Goal: Transaction & Acquisition: Purchase product/service

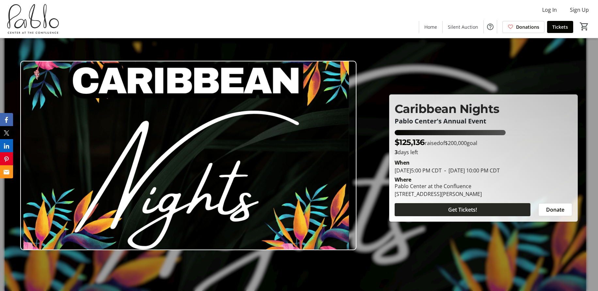
click at [449, 213] on span "Get Tickets!" at bounding box center [462, 210] width 29 height 8
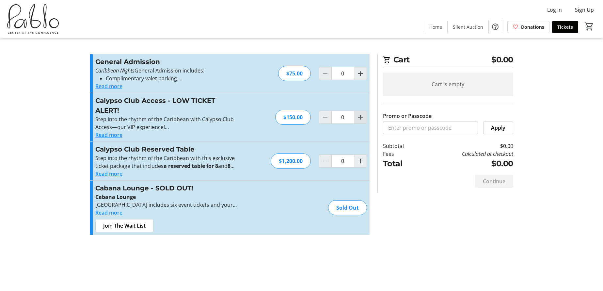
click at [361, 117] on mat-icon "Increment by one" at bounding box center [361, 117] width 8 height 8
type input "2"
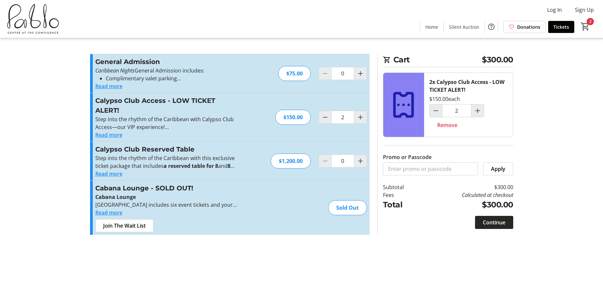
click at [499, 220] on span "Continue" at bounding box center [494, 222] width 23 height 8
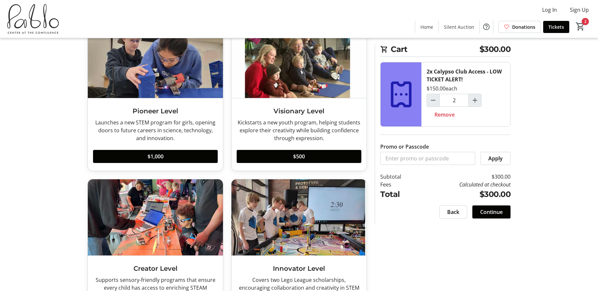
scroll to position [151, 0]
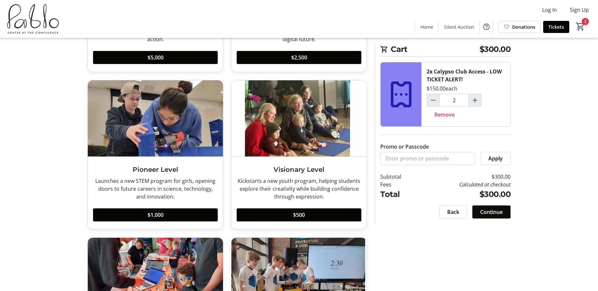
click at [491, 213] on span "Continue" at bounding box center [491, 212] width 23 height 8
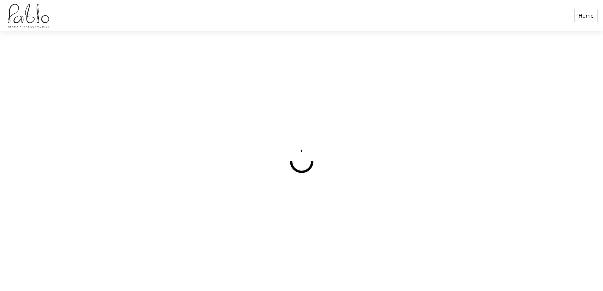
select select
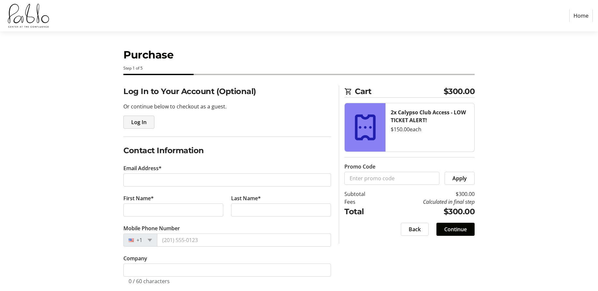
click at [143, 120] on span "Log In" at bounding box center [138, 122] width 15 height 8
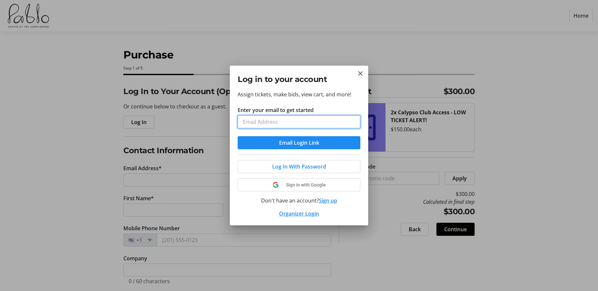
click at [272, 120] on input "Enter your email to get started" at bounding box center [299, 121] width 123 height 13
type input "[EMAIL_ADDRESS][DOMAIN_NAME]"
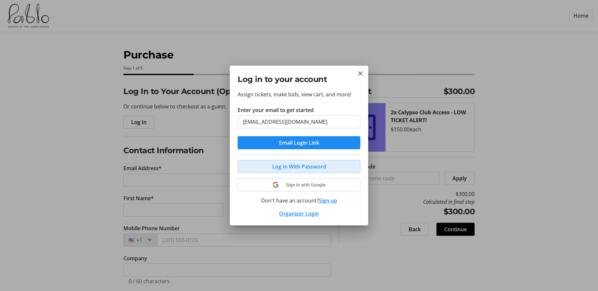
click at [282, 168] on span "Log In With Password" at bounding box center [299, 167] width 54 height 8
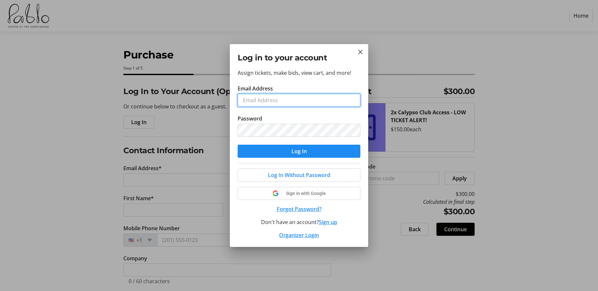
click at [304, 100] on input "Email Address" at bounding box center [299, 100] width 123 height 13
type input "[EMAIL_ADDRESS][DOMAIN_NAME]"
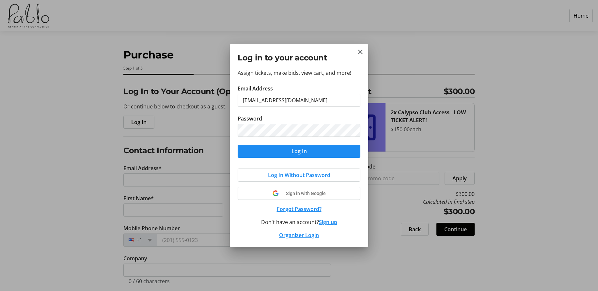
click at [89, 170] on div at bounding box center [299, 145] width 598 height 291
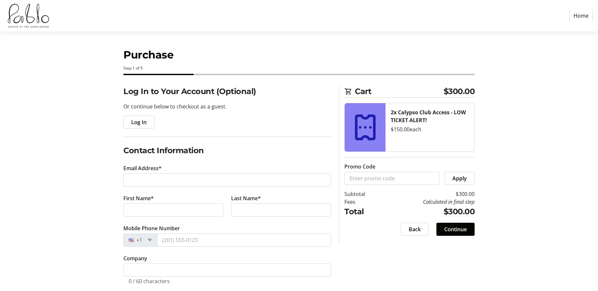
click at [89, 108] on div "Log In to Your Account (Optional) Or continue below to checkout as a guest. Log…" at bounding box center [299, 248] width 431 height 325
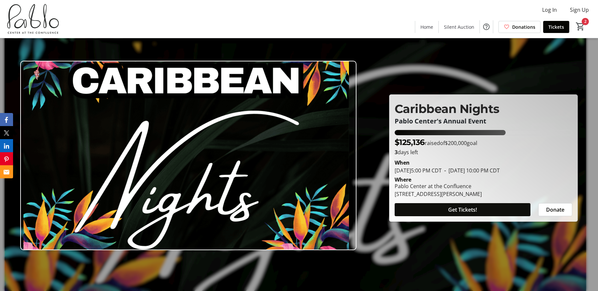
click at [480, 205] on span at bounding box center [463, 210] width 136 height 16
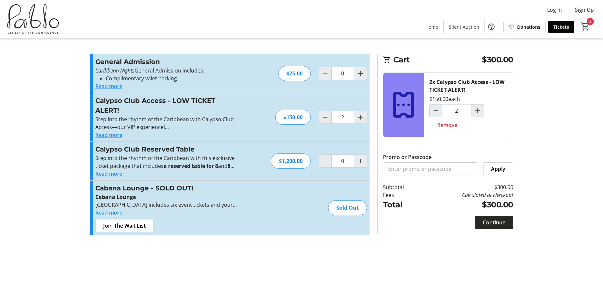
click at [495, 222] on span "Continue" at bounding box center [494, 222] width 23 height 8
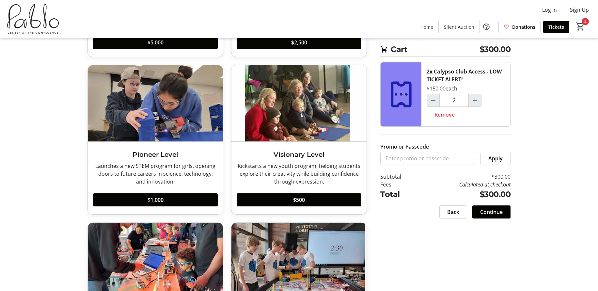
scroll to position [196, 0]
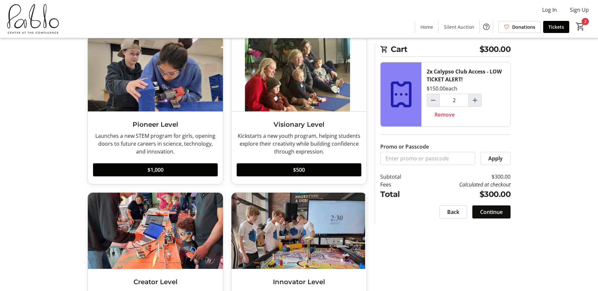
click at [495, 210] on span "Continue" at bounding box center [491, 212] width 23 height 8
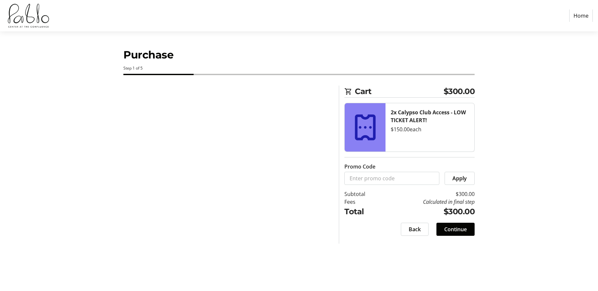
select select
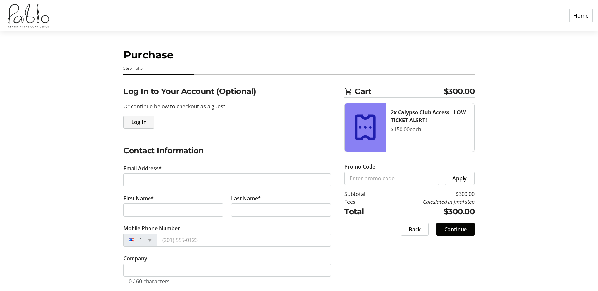
click at [144, 123] on span "Log In" at bounding box center [138, 122] width 15 height 8
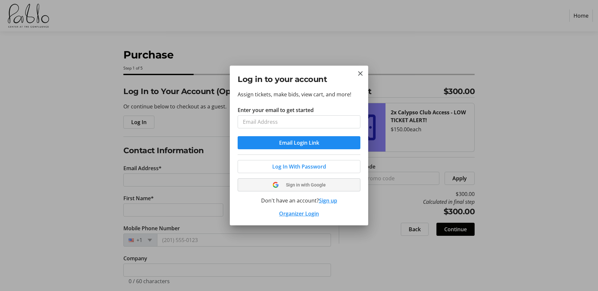
click at [298, 185] on tr-shared-ui-google-sign-in-button-content "Sign in with Google" at bounding box center [299, 185] width 107 height 8
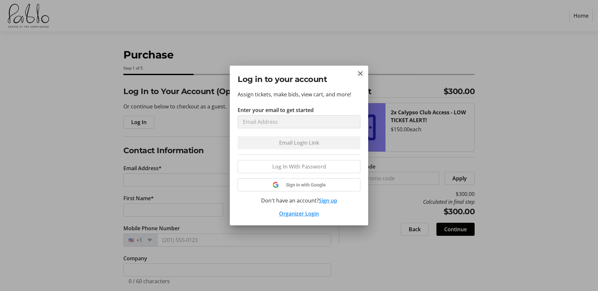
click at [361, 75] on mat-icon "Close" at bounding box center [361, 74] width 8 height 8
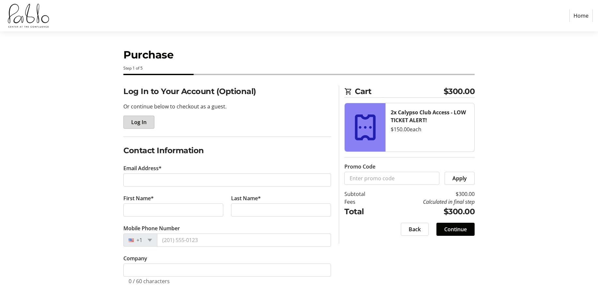
click at [144, 117] on span "button" at bounding box center [139, 122] width 30 height 16
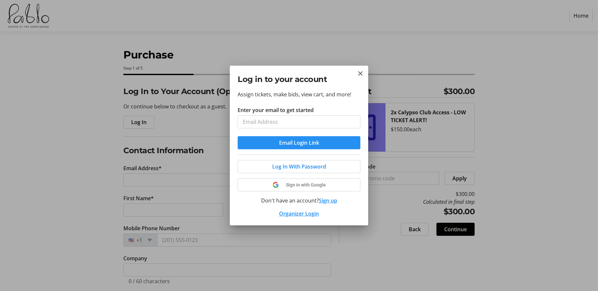
click at [313, 142] on button "Email Login Link" at bounding box center [299, 142] width 123 height 13
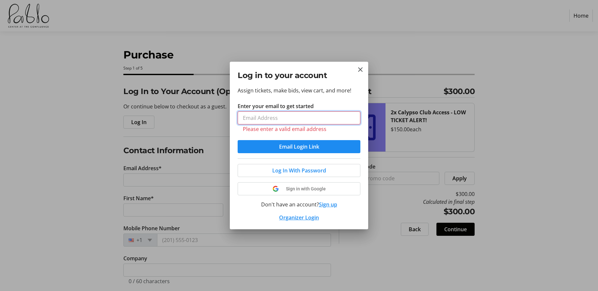
click at [302, 116] on input "Enter your email to get started" at bounding box center [299, 117] width 123 height 13
type input "[EMAIL_ADDRESS][DOMAIN_NAME]"
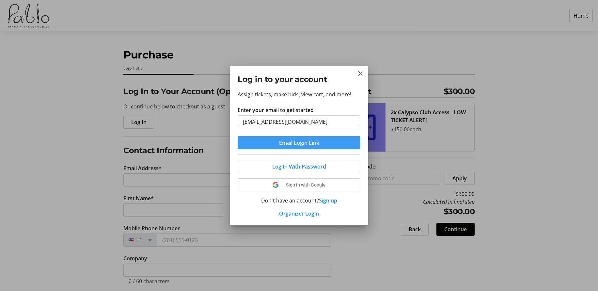
click at [290, 142] on span "Email Login Link" at bounding box center [299, 143] width 40 height 8
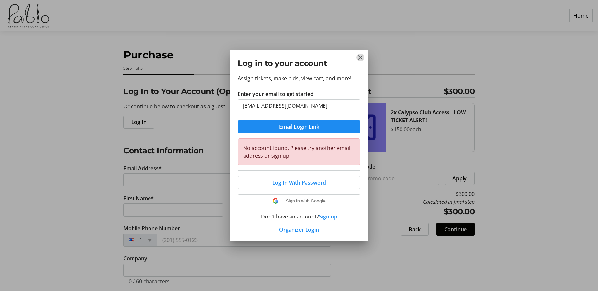
click at [362, 56] on mat-icon "Close" at bounding box center [361, 58] width 8 height 8
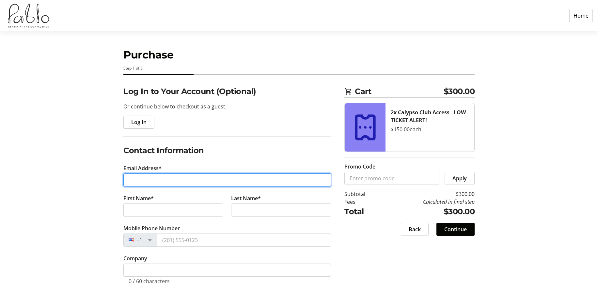
click at [152, 176] on input "Email Address*" at bounding box center [227, 179] width 208 height 13
type input "[EMAIL_ADDRESS][DOMAIN_NAME]"
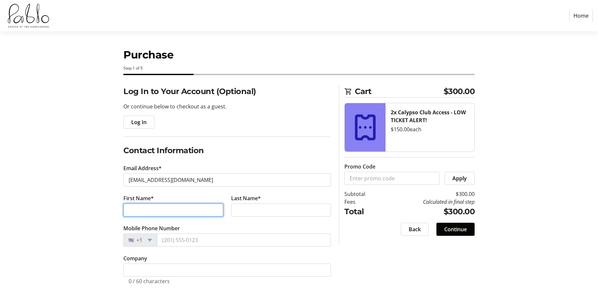
type input "Blythe"
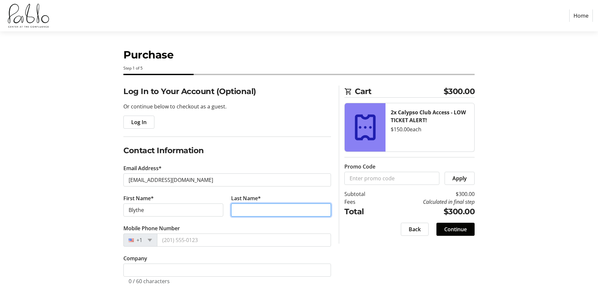
type input "Rinaldi"
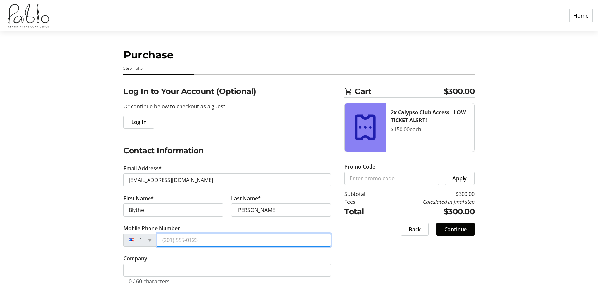
type input "(715) 577-5185"
type input "3718 Tiffany Lane"
type input "EAU CLAIRE"
type input "54701"
select select "US"
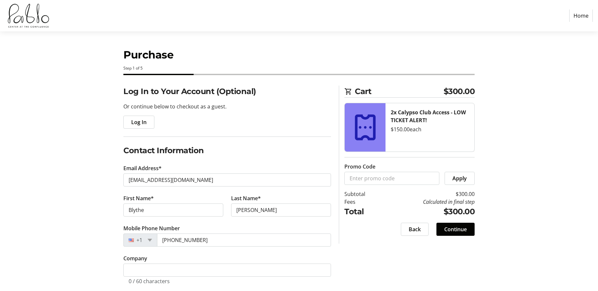
select select "WI"
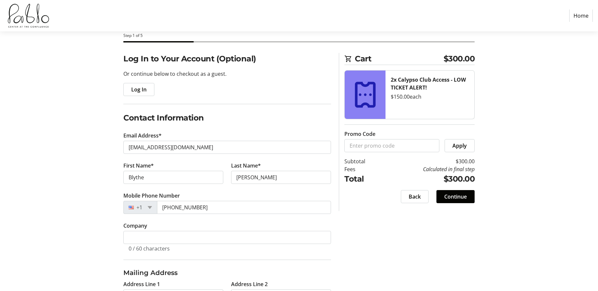
scroll to position [120, 0]
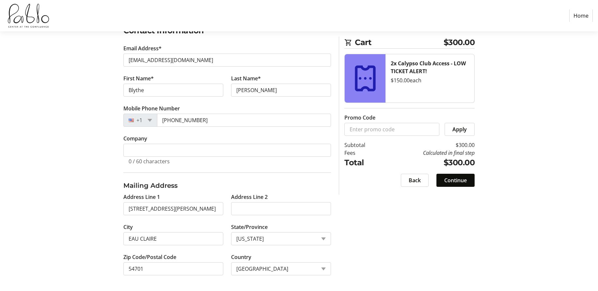
click at [455, 182] on span "Continue" at bounding box center [455, 180] width 23 height 8
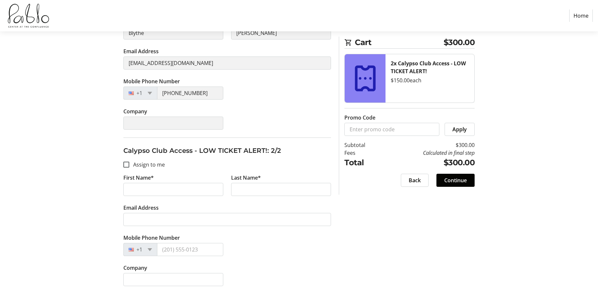
scroll to position [166, 0]
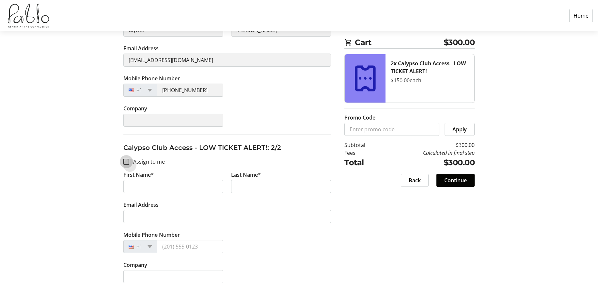
click at [126, 160] on input "Assign to me" at bounding box center [126, 162] width 6 height 6
checkbox input "true"
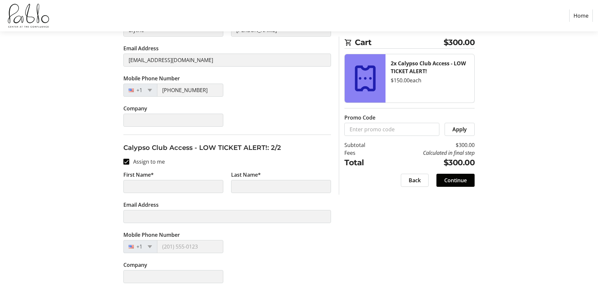
type input "Blythe"
type input "Rinaldi"
type input "[EMAIL_ADDRESS][DOMAIN_NAME]"
type input "(715) 577-5185"
click at [462, 181] on span "Continue" at bounding box center [455, 180] width 23 height 8
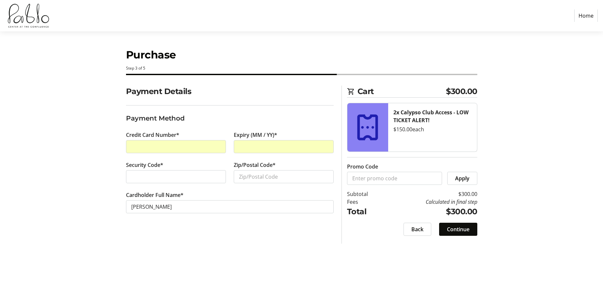
click at [464, 231] on span "Continue" at bounding box center [458, 229] width 23 height 8
click at [284, 178] on input "Zip/Postal Code*" at bounding box center [284, 176] width 100 height 13
type input "54701"
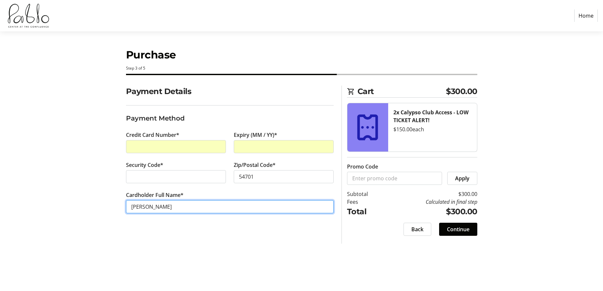
click at [148, 208] on input "Blythe Rinaldi" at bounding box center [230, 206] width 208 height 13
type input "Emilio Joseph Rinaldi"
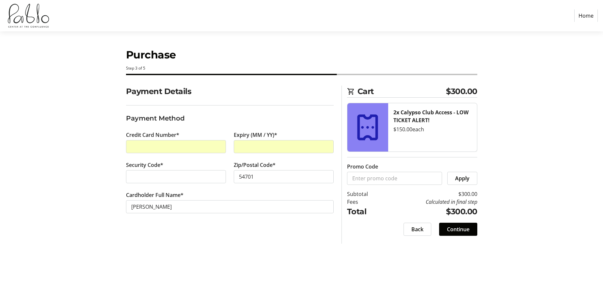
click at [334, 253] on div "Purchase Step 3 of 5 Cart $300.00 2x Calypso Club Access - LOW TICKET ALERT! $1…" at bounding box center [301, 161] width 431 height 260
click at [453, 227] on span "Continue" at bounding box center [458, 229] width 23 height 8
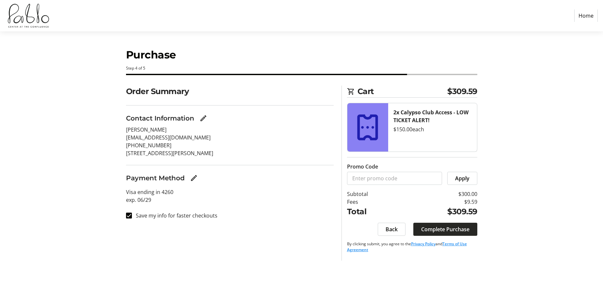
click at [430, 226] on span "Complete Purchase" at bounding box center [445, 229] width 48 height 8
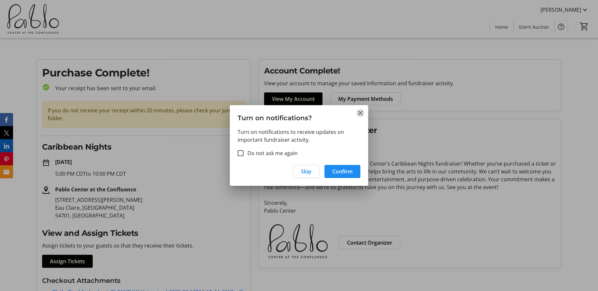
click at [359, 113] on mat-icon "Close" at bounding box center [361, 113] width 8 height 8
